Goal: Transaction & Acquisition: Purchase product/service

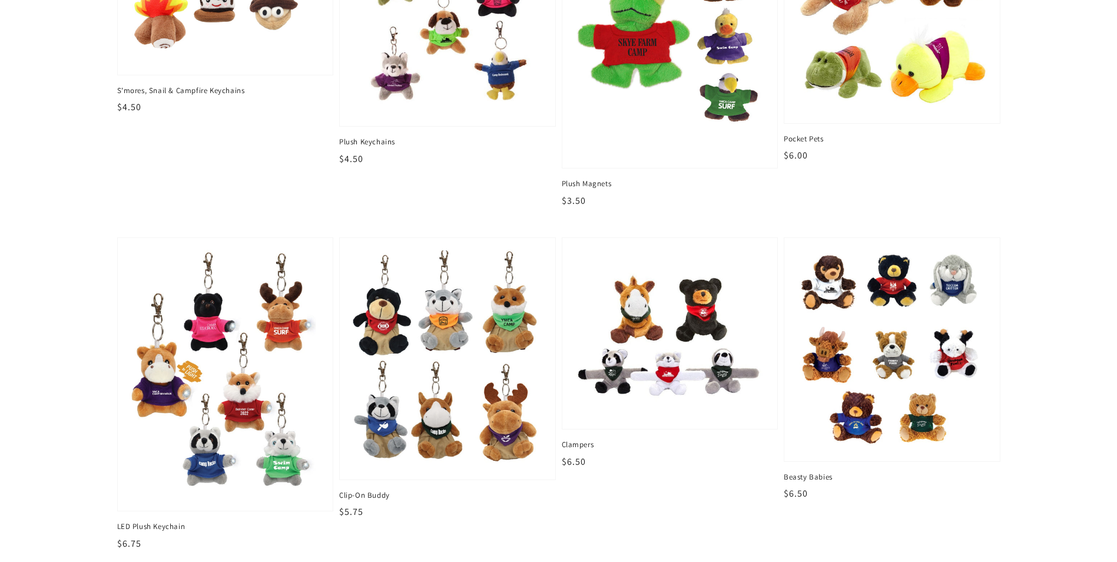
scroll to position [236, 0]
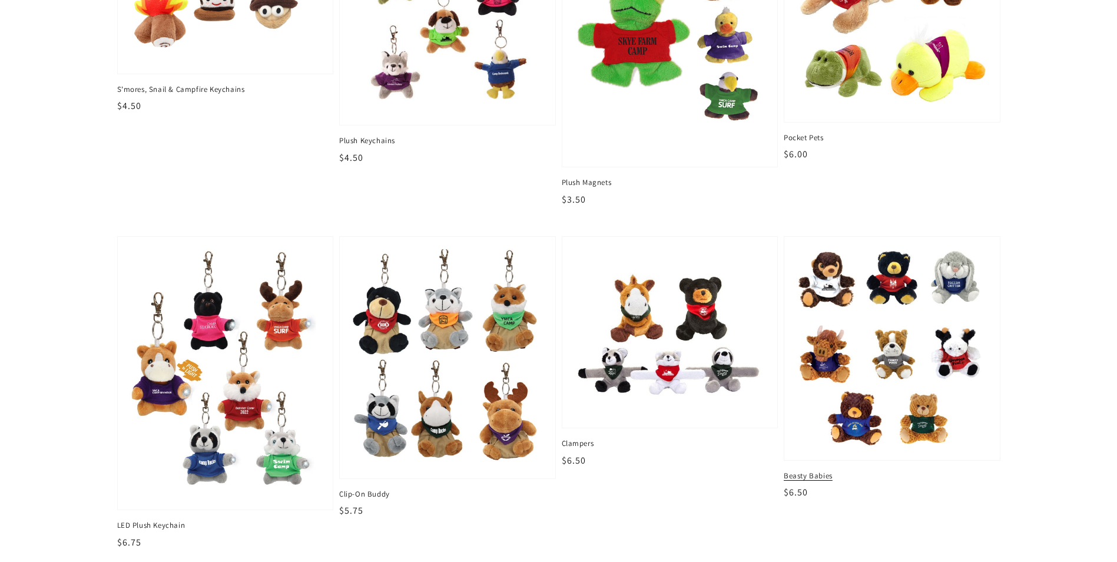
click at [880, 367] on img at bounding box center [891, 348] width 197 height 206
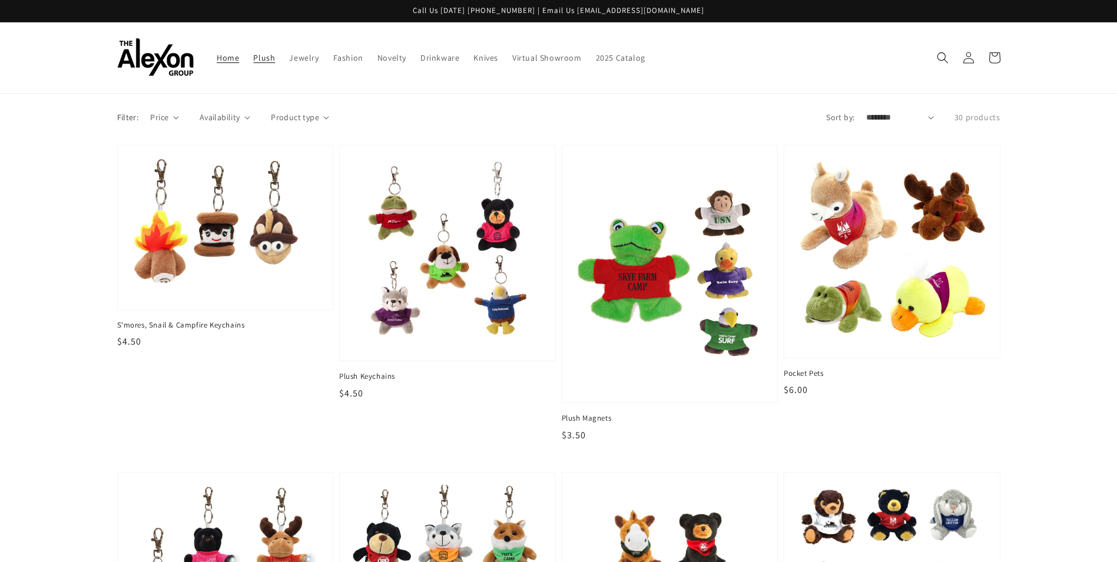
click at [234, 64] on link "Home" at bounding box center [228, 57] width 37 height 25
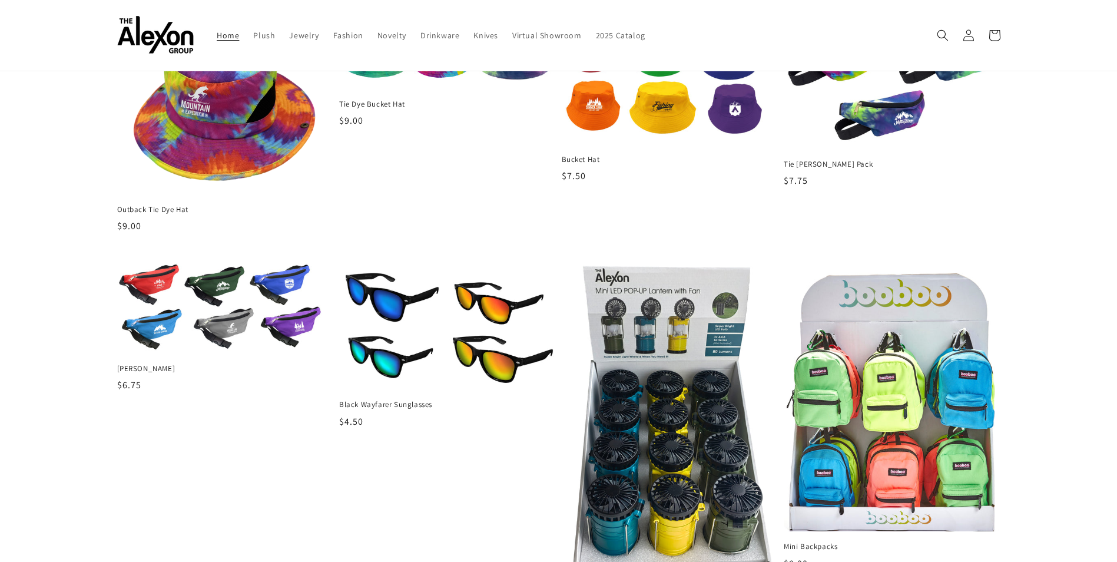
scroll to position [945, 0]
